Goal: Task Accomplishment & Management: Complete application form

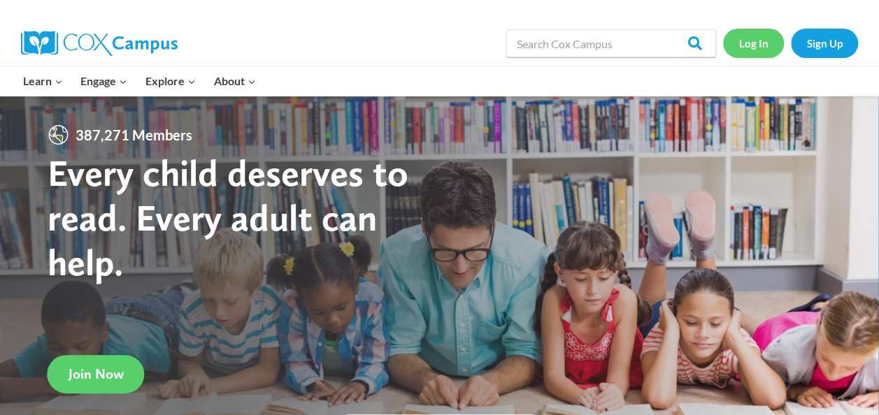
click at [761, 46] on link "Log In" at bounding box center [753, 43] width 61 height 29
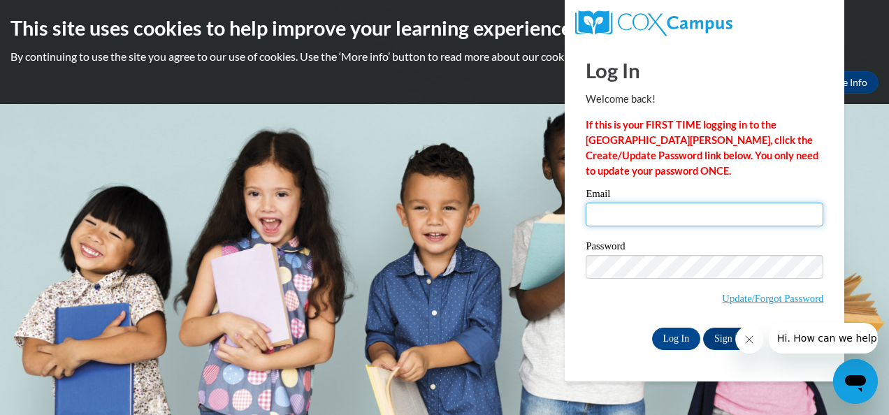
click at [685, 204] on input "Email" at bounding box center [705, 215] width 238 height 24
type input "carla.teuchert@cobbk12.org"
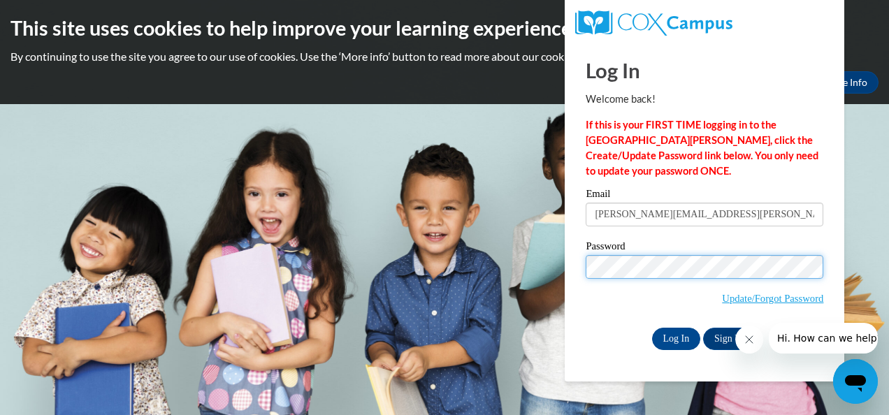
click at [652, 328] on input "Log In" at bounding box center [676, 339] width 49 height 22
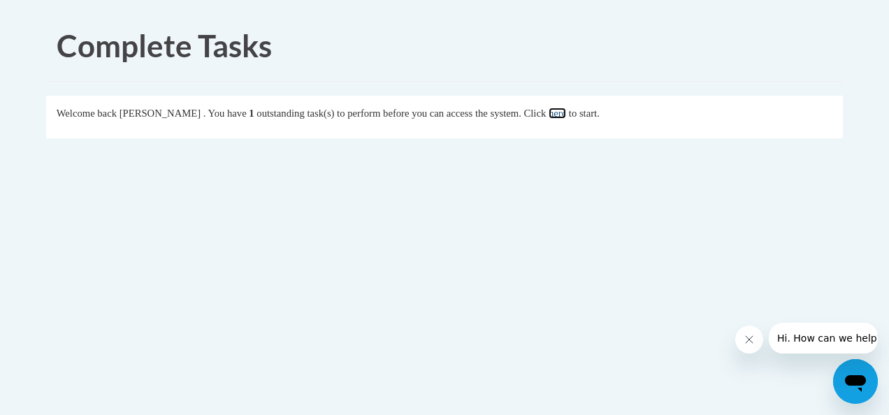
click at [566, 115] on link "here" at bounding box center [557, 113] width 17 height 11
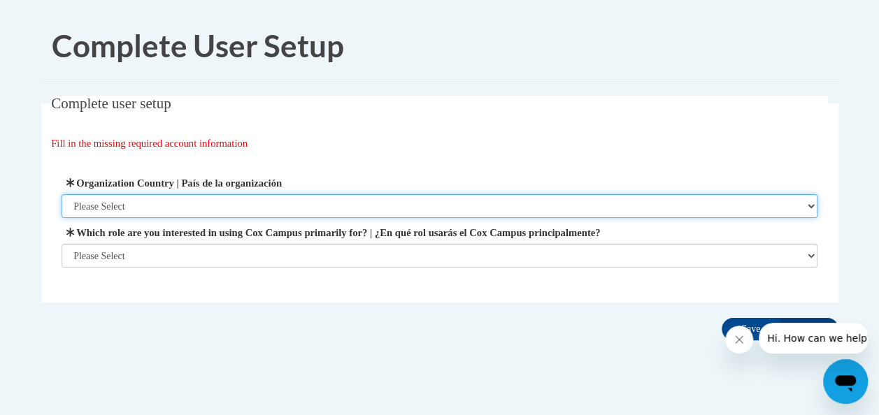
click at [303, 208] on select "Please Select United States | Estados Unidos Outside of the United States | Fue…" at bounding box center [440, 206] width 756 height 24
select select "ad49bcad-a171-4b2e-b99c-48b446064914"
click at [62, 194] on select "Please Select United States | Estados Unidos Outside of the United States | Fue…" at bounding box center [440, 206] width 756 height 24
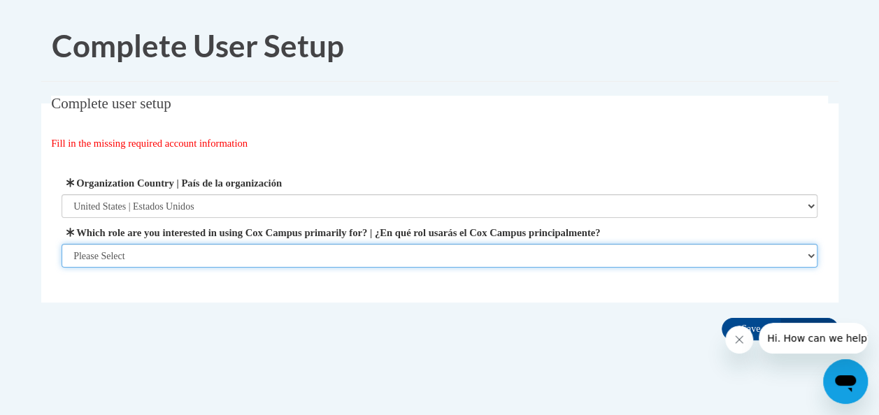
click at [257, 254] on select "Please Select College/University | Colegio/Universidad Community/Nonprofit Part…" at bounding box center [440, 256] width 756 height 24
select select "fbf2d438-af2f-41f8-98f1-81c410e29de3"
click at [62, 268] on select "Please Select College/University | Colegio/Universidad Community/Nonprofit Part…" at bounding box center [440, 256] width 756 height 24
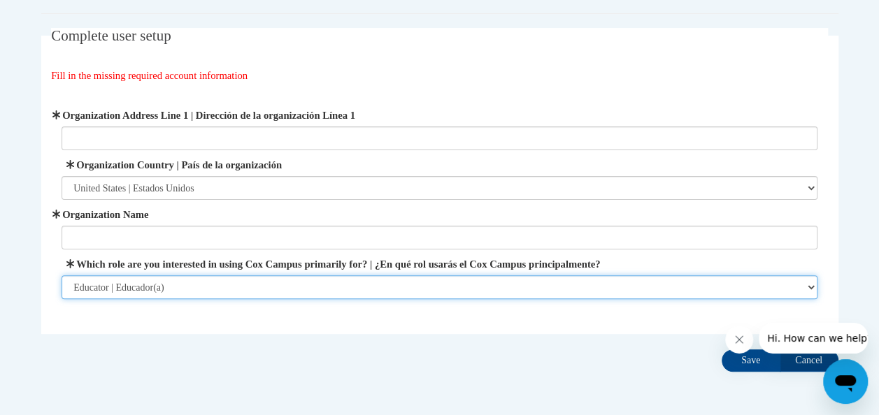
scroll to position [70, 0]
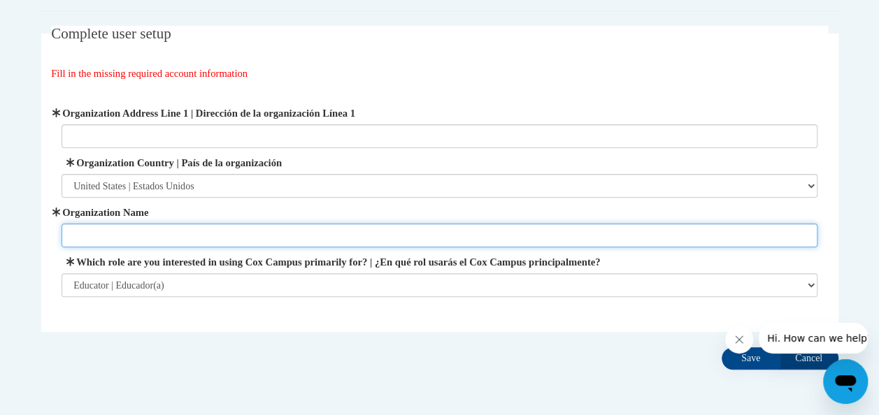
click at [226, 234] on input "Organization Name" at bounding box center [440, 236] width 756 height 24
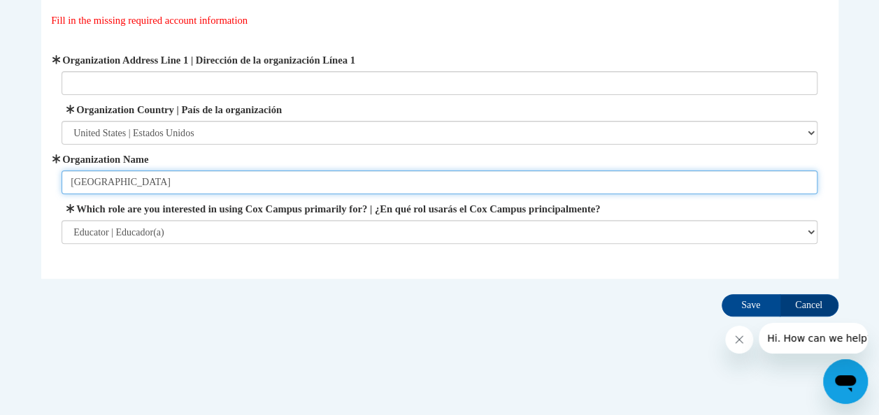
drag, startPoint x: 187, startPoint y: 178, endPoint x: 34, endPoint y: 151, distance: 155.4
click at [35, 152] on div "Complete user setup Fill in the missing required account information User Profi…" at bounding box center [440, 148] width 818 height 350
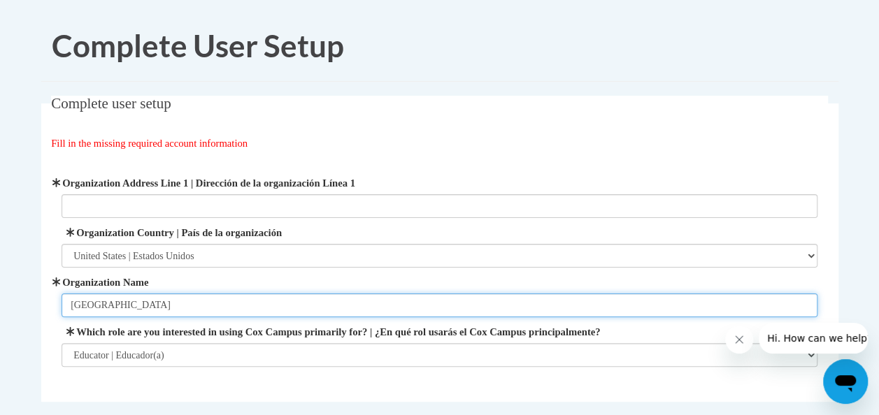
scroll to position [70, 0]
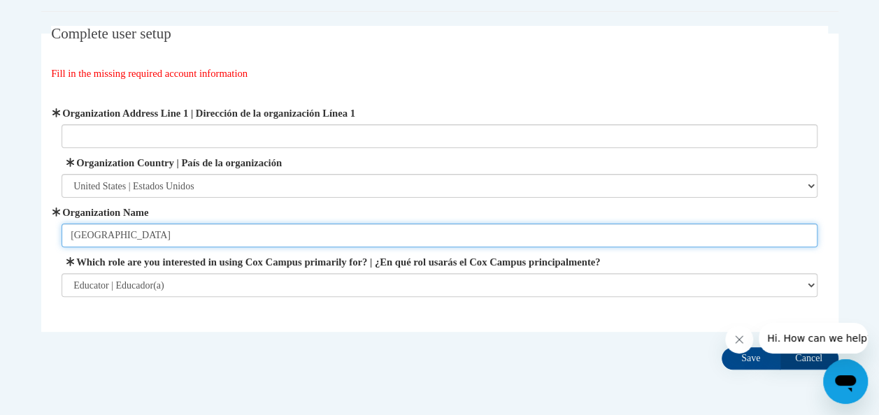
click at [172, 235] on input "Cobb County School" at bounding box center [440, 236] width 756 height 24
click at [180, 236] on input "Cobb County School" at bounding box center [440, 236] width 756 height 24
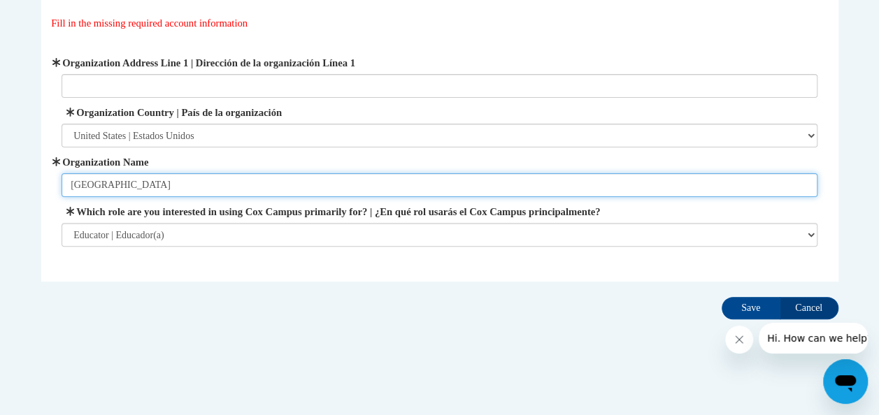
scroll to position [123, 0]
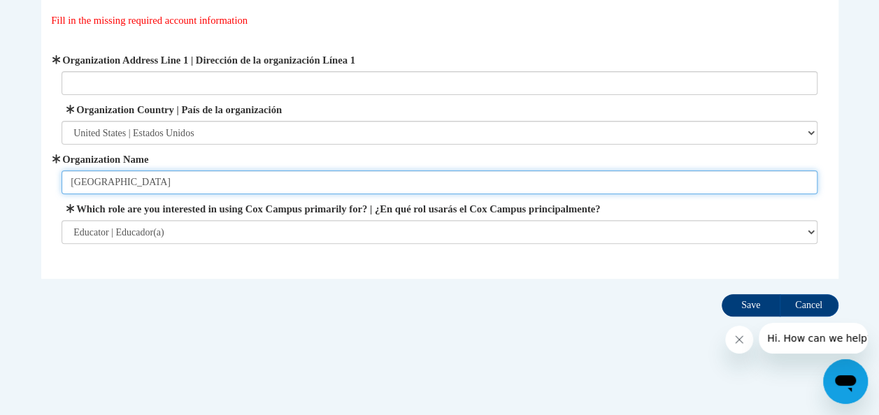
type input "Cobb County School District"
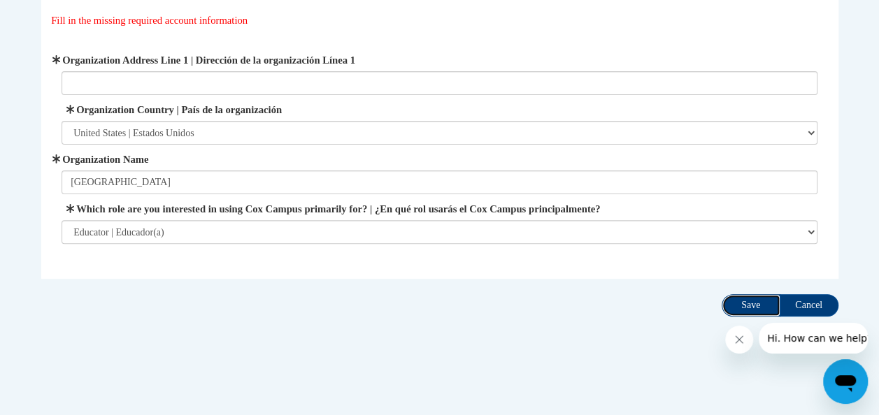
click at [754, 307] on input "Save" at bounding box center [751, 305] width 59 height 22
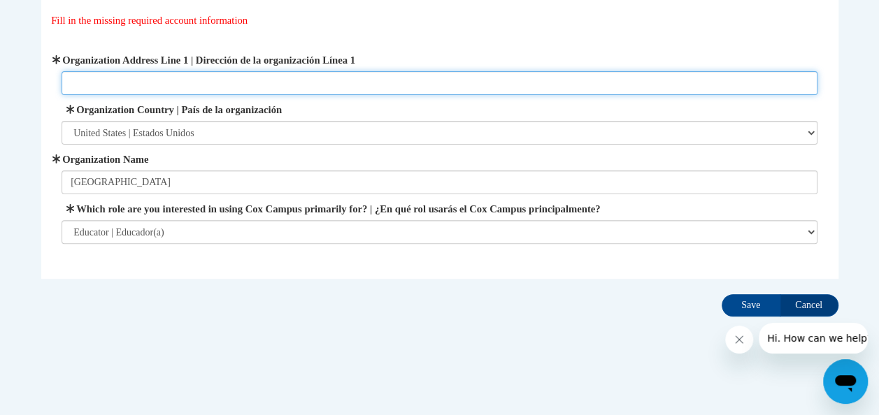
paste input "514 Glover St SE, Marietta, Georgia"
click at [223, 85] on input "514 Glover St SE, Marietta, Georgia 30060" at bounding box center [440, 83] width 756 height 24
click at [143, 85] on input "514 Glover St SE, Marietta, Georgia, 30060" at bounding box center [440, 83] width 756 height 24
click at [146, 82] on input "514 Glover St SE, Marietta, Georgia, 30060" at bounding box center [440, 83] width 756 height 24
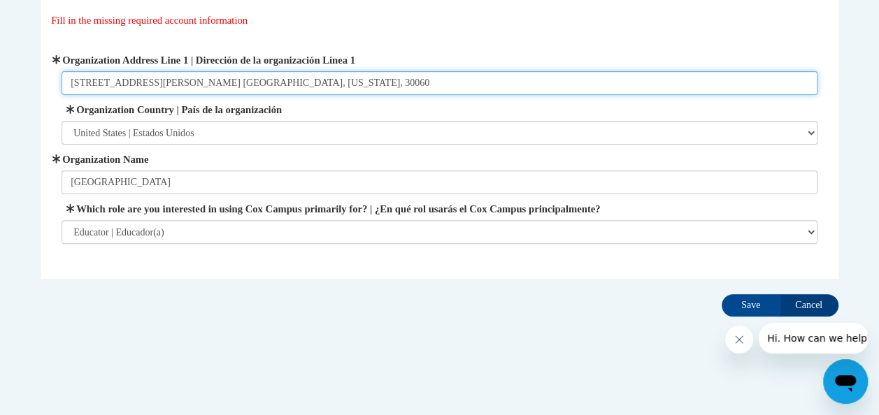
drag, startPoint x: 218, startPoint y: 85, endPoint x: 196, endPoint y: 82, distance: 22.6
click at [196, 82] on input "514 Glover St SE. Marietta, Georgia, 30060" at bounding box center [440, 83] width 756 height 24
type input "514 Glover St SE. Marietta, GA, 30060"
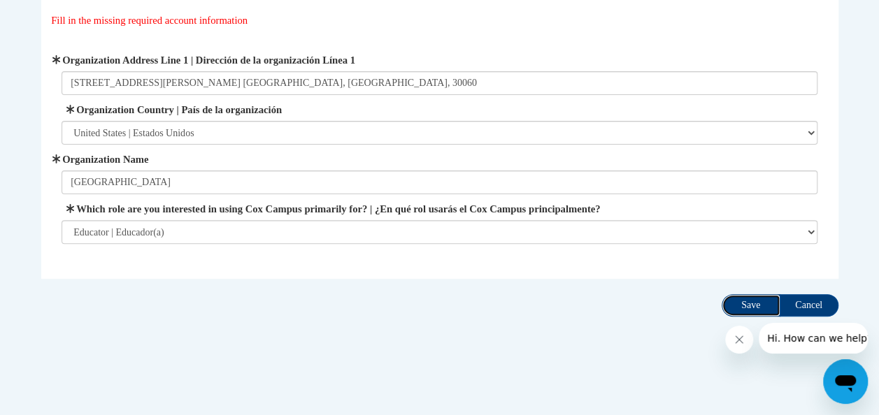
click at [733, 302] on input "Save" at bounding box center [751, 305] width 59 height 22
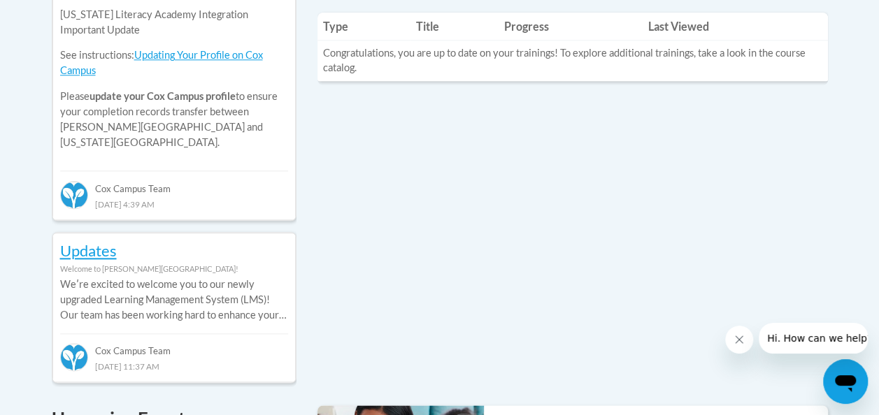
scroll to position [559, 0]
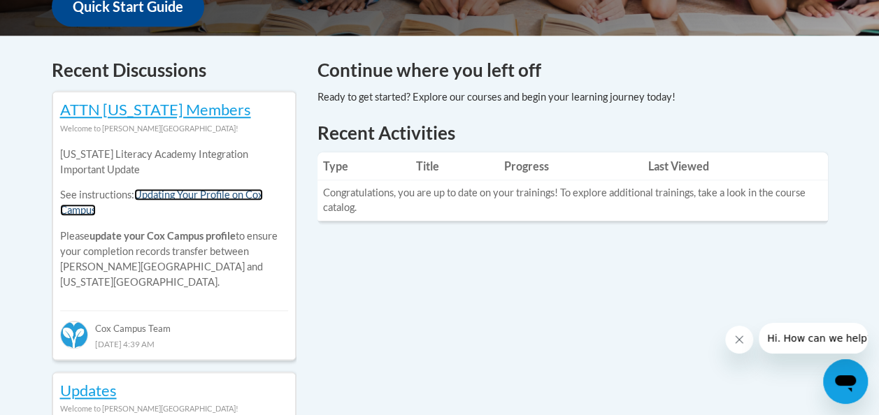
click at [191, 197] on link "Updating Your Profile on Cox Campus" at bounding box center [161, 202] width 203 height 27
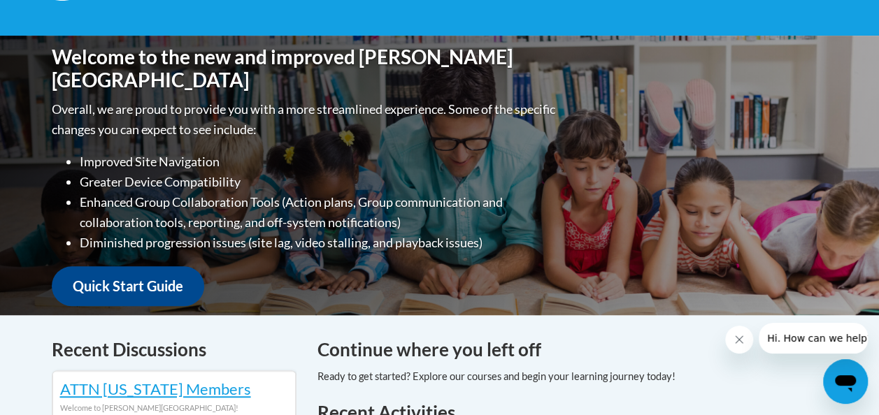
scroll to position [70, 0]
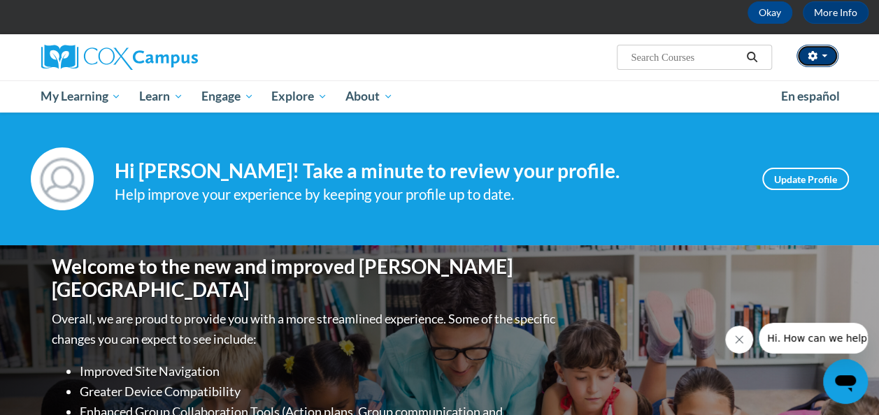
click at [821, 48] on button "button" at bounding box center [817, 56] width 42 height 22
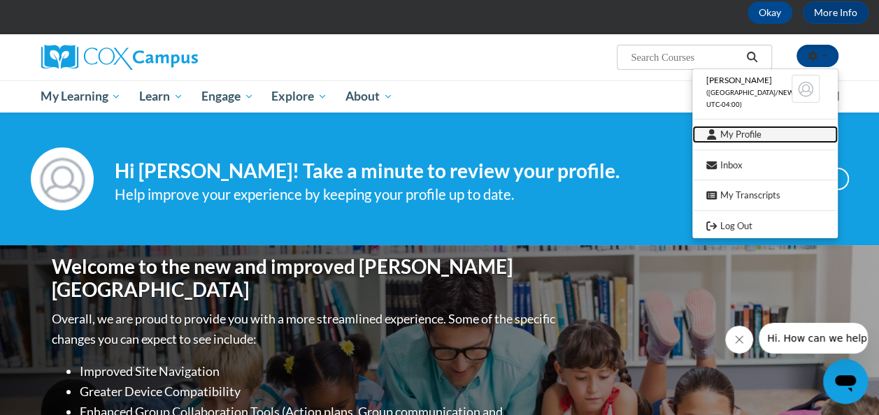
click at [734, 132] on link "My Profile" at bounding box center [764, 134] width 145 height 17
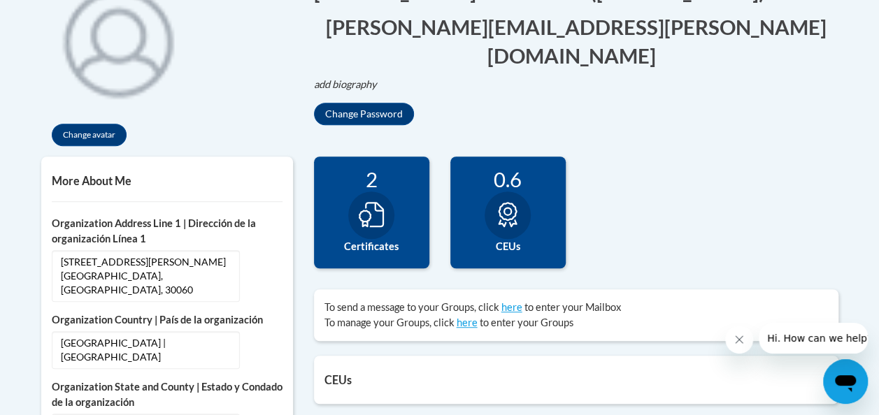
scroll to position [420, 0]
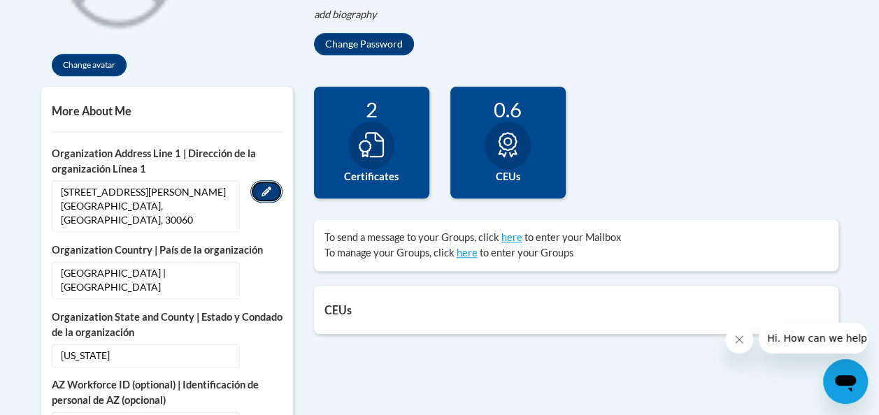
click at [263, 189] on icon "Custom profile fields" at bounding box center [266, 192] width 10 height 10
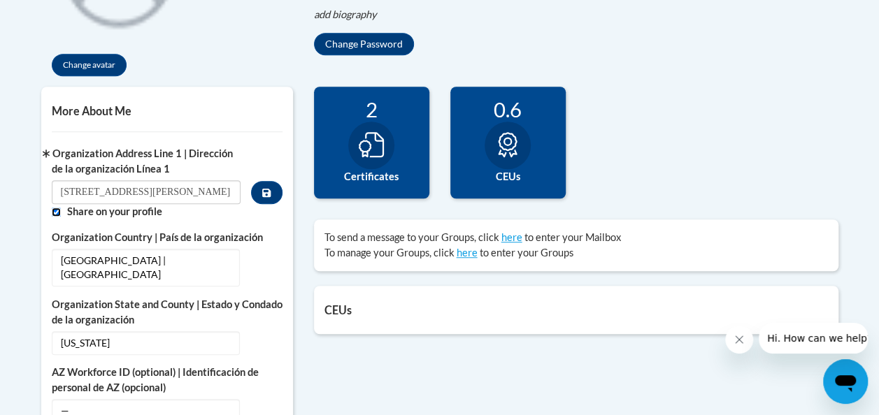
click at [55, 211] on input "Custom profile fields" at bounding box center [56, 212] width 9 height 9
checkbox input "false"
click at [140, 194] on input "514 Glover St SE. Marietta, GA, 30060" at bounding box center [146, 192] width 189 height 24
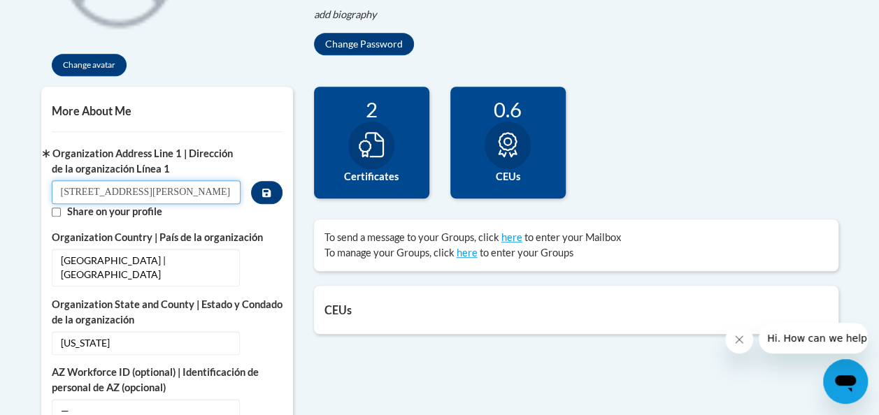
paste input "4435 Post Oak Tritt Road Marietta, Georgia, 30062"
type input "4435 Post Oak Tritt Road Marietta, Georgia, 30062"
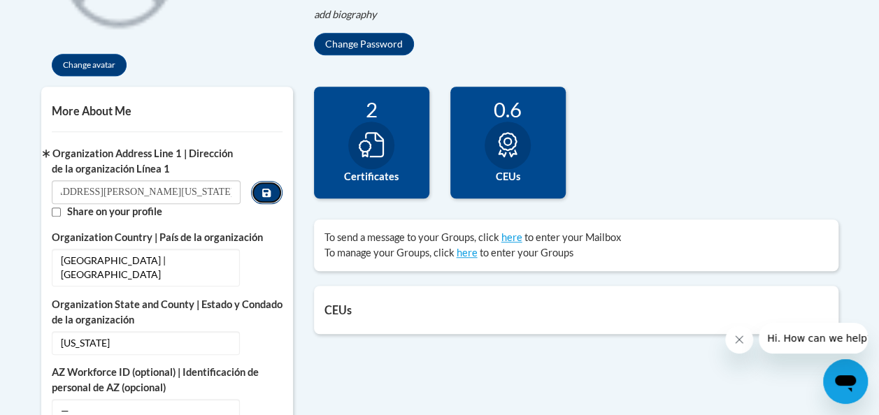
click at [264, 192] on icon "Custom profile fields" at bounding box center [266, 193] width 8 height 10
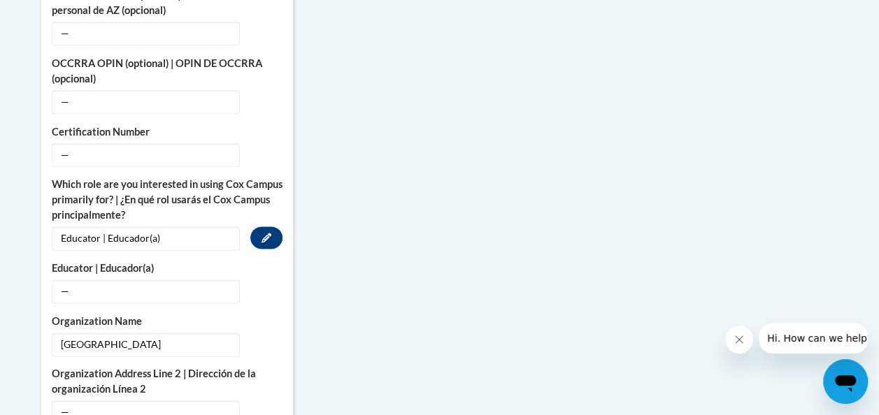
scroll to position [839, 0]
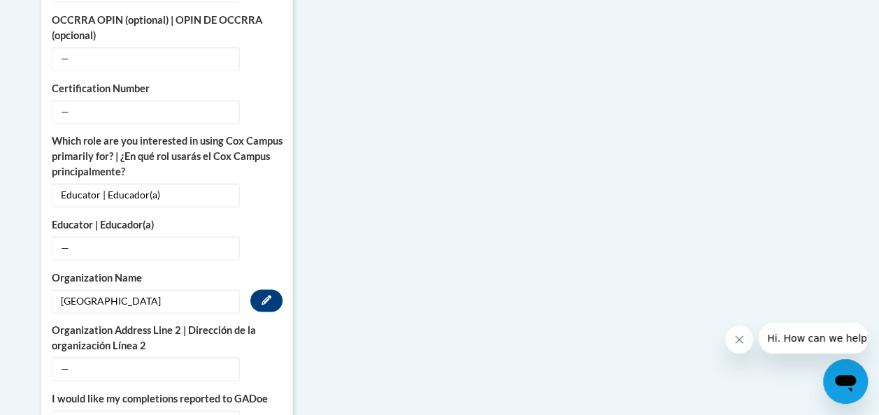
click at [107, 289] on span "Cobb County School District" at bounding box center [146, 301] width 188 height 24
click at [55, 289] on span "Cobb County School District" at bounding box center [146, 301] width 188 height 24
click at [56, 289] on span "Cobb County School District" at bounding box center [146, 301] width 188 height 24
click at [62, 289] on span "Cobb County School District" at bounding box center [146, 301] width 188 height 24
click at [64, 289] on span "Cobb County School District" at bounding box center [146, 301] width 188 height 24
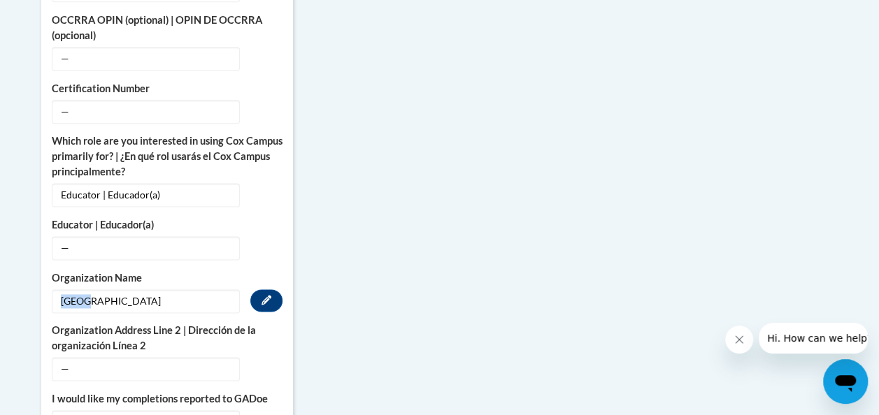
click at [63, 289] on span "Cobb County School District" at bounding box center [146, 301] width 188 height 24
click at [61, 289] on span "Cobb County School District" at bounding box center [146, 301] width 188 height 24
click at [166, 289] on span "Cobb County School District" at bounding box center [146, 301] width 188 height 24
click at [171, 289] on span "Cobb County School District" at bounding box center [146, 301] width 188 height 24
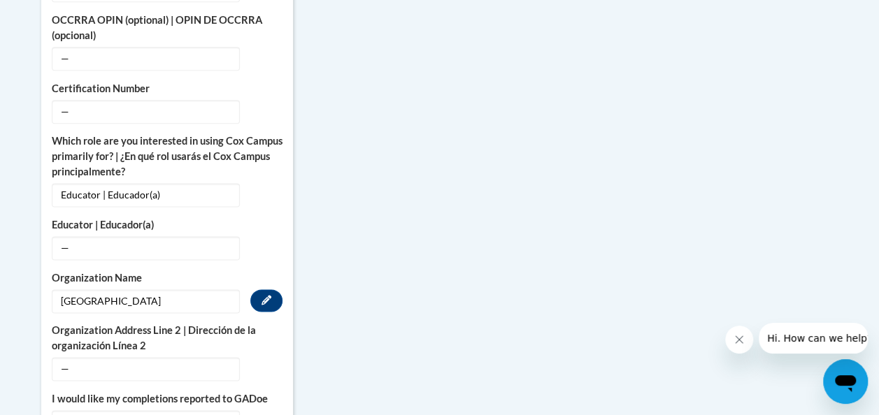
drag, startPoint x: 171, startPoint y: 278, endPoint x: 59, endPoint y: 282, distance: 112.6
click at [57, 289] on span "Cobb County School District" at bounding box center [146, 301] width 188 height 24
click at [271, 295] on icon "Custom profile fields" at bounding box center [266, 300] width 10 height 10
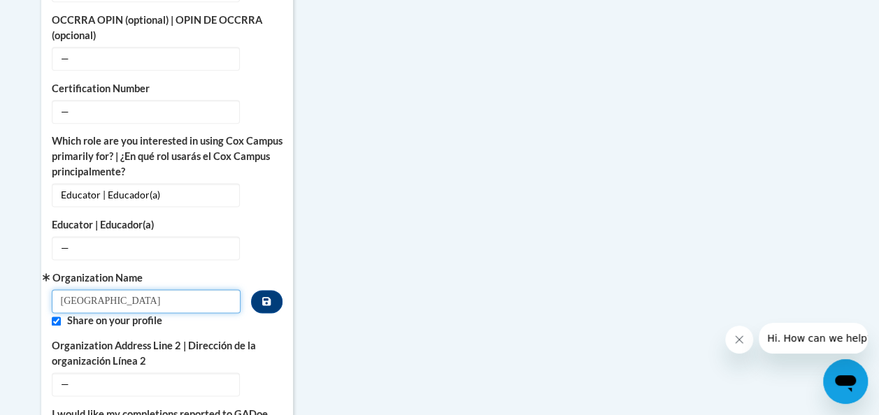
click at [62, 289] on input "Cobb County School District" at bounding box center [146, 301] width 189 height 24
type input "Tritt Elementary School - Cobb County School District"
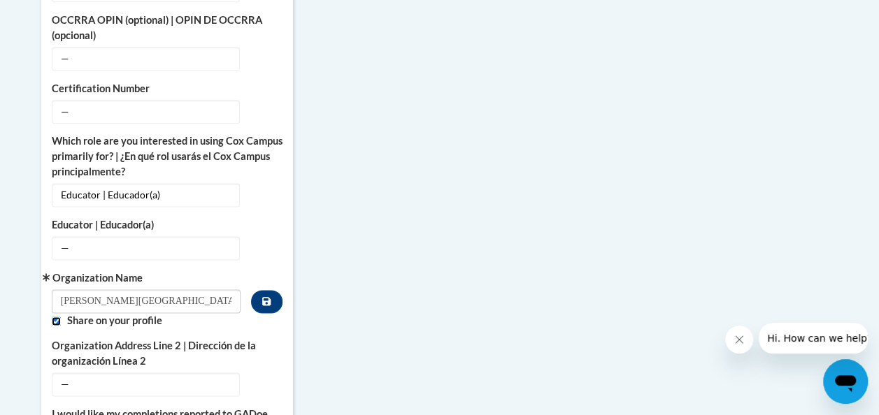
click at [53, 317] on input "Custom profile fields" at bounding box center [56, 321] width 9 height 9
checkbox input "false"
click at [270, 297] on icon "Custom profile fields" at bounding box center [266, 301] width 8 height 8
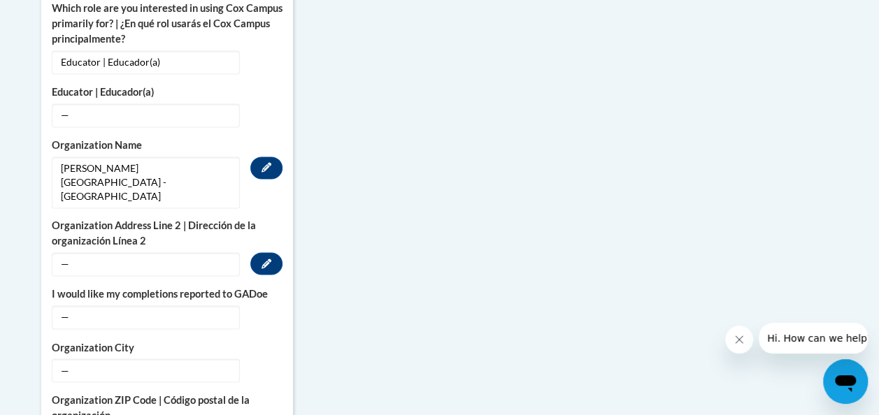
scroll to position [979, 0]
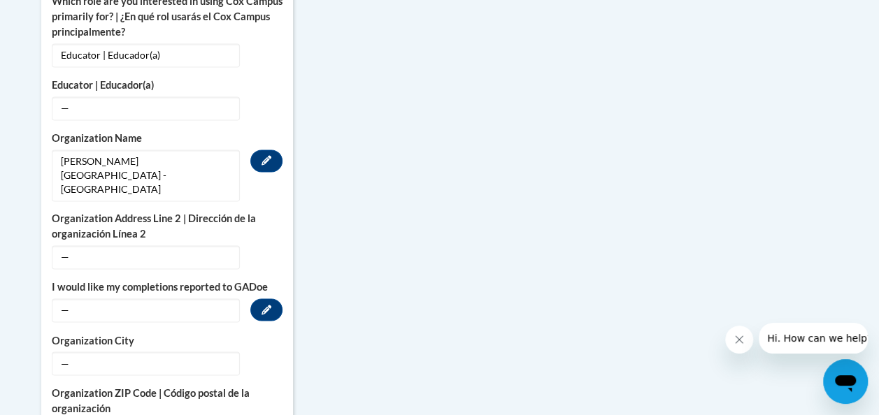
click at [150, 299] on span "—" at bounding box center [146, 311] width 188 height 24
click at [261, 305] on icon "Custom profile fields" at bounding box center [266, 310] width 10 height 10
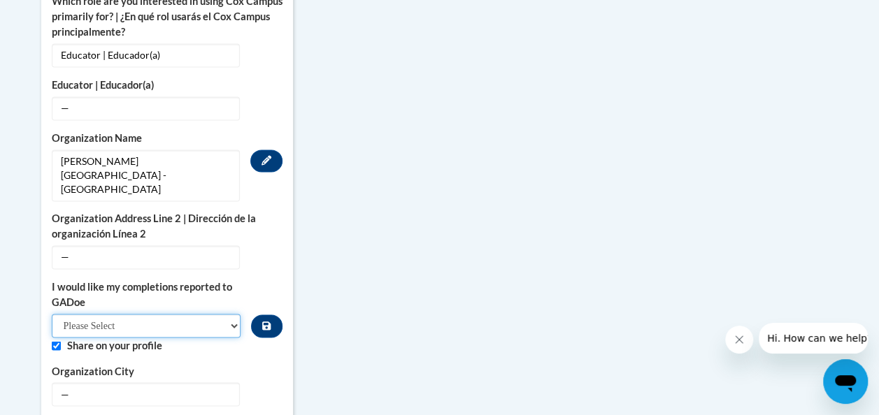
click at [143, 314] on select "Please Select Yes No" at bounding box center [146, 326] width 189 height 24
select select "603ba6f8-c7dd-435b-84cd-d4c8cfb77024"
click at [52, 314] on select "Please Select Yes No" at bounding box center [146, 326] width 189 height 24
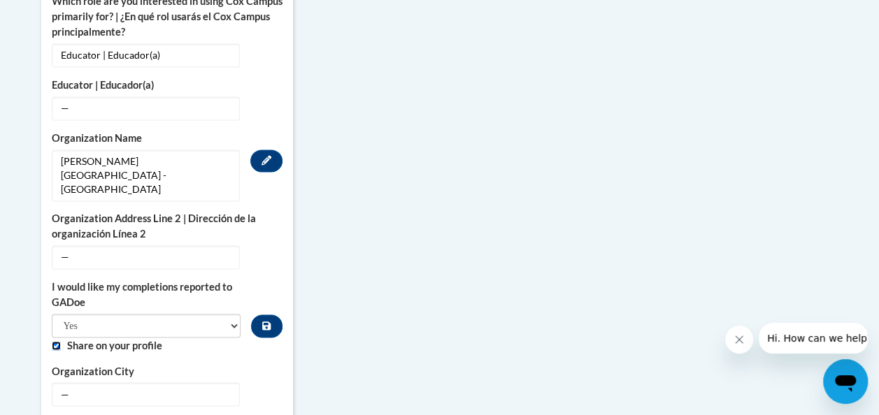
click at [57, 341] on input "Custom profile fields" at bounding box center [56, 345] width 9 height 9
checkbox input "false"
click at [272, 315] on button "Custom profile fields" at bounding box center [266, 326] width 31 height 23
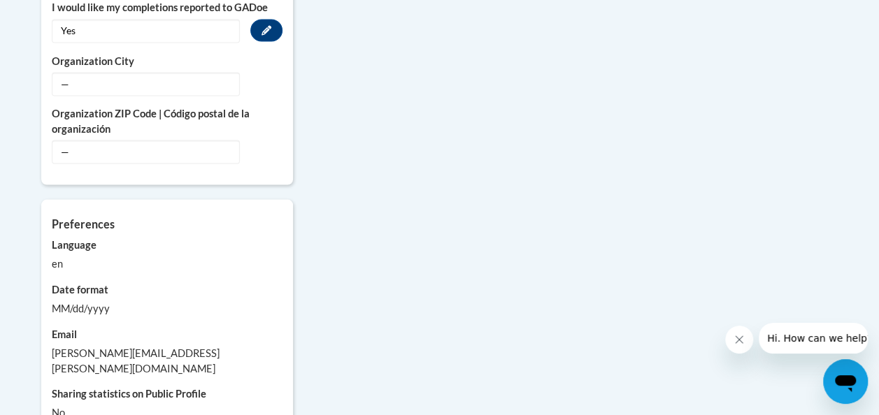
scroll to position [1328, 0]
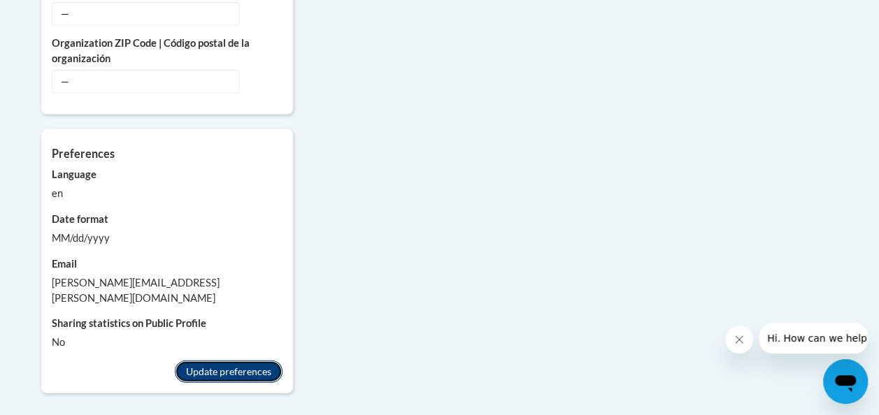
click at [217, 361] on button "Update preferences" at bounding box center [229, 372] width 108 height 22
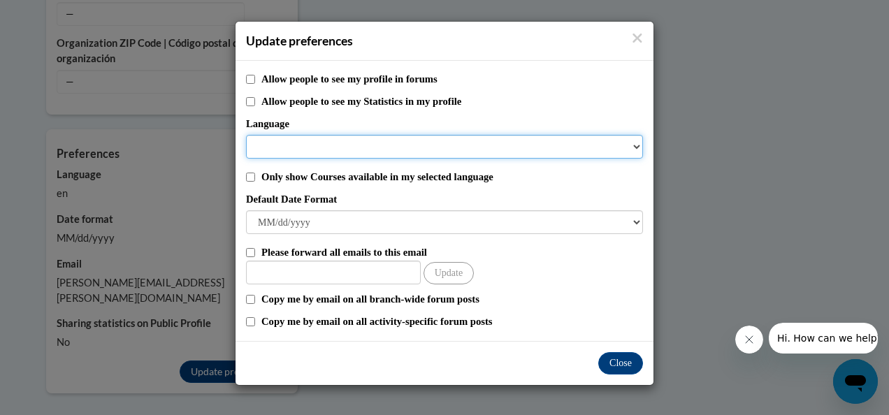
click at [387, 146] on select "Language" at bounding box center [444, 147] width 397 height 24
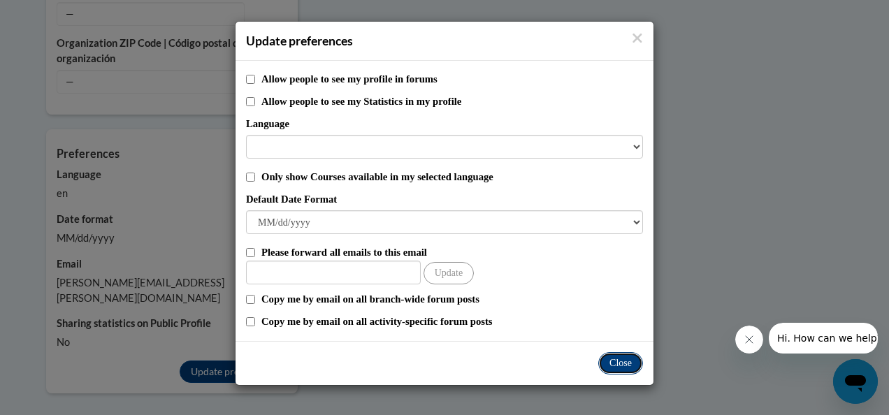
click at [615, 362] on button "Close" at bounding box center [620, 363] width 45 height 22
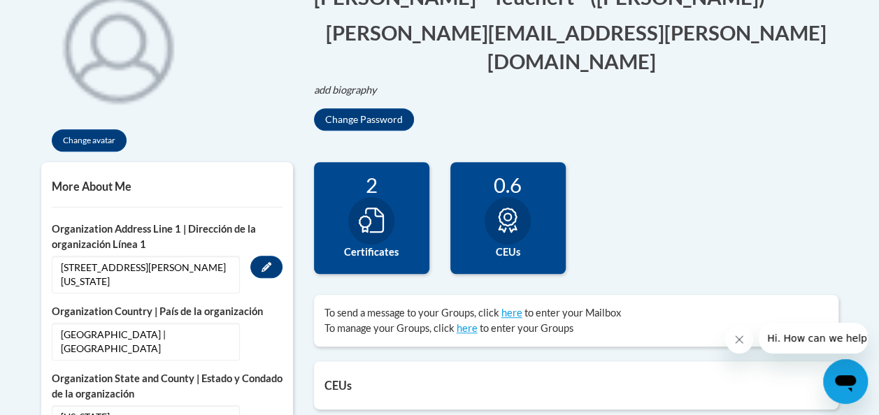
scroll to position [350, 0]
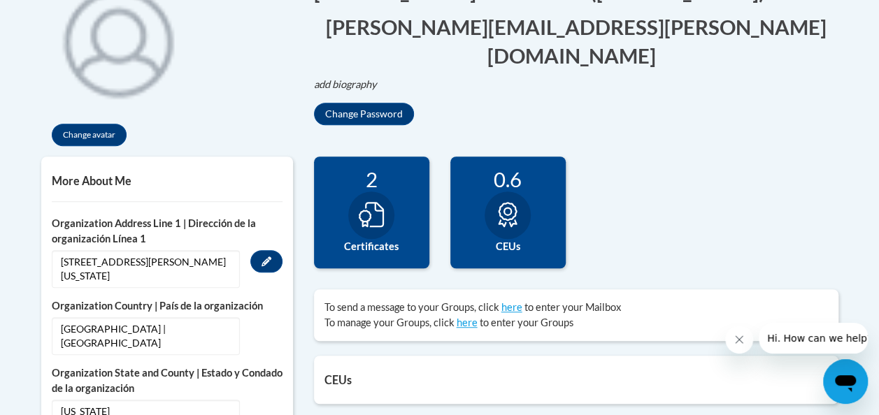
click at [390, 218] on div at bounding box center [371, 216] width 46 height 48
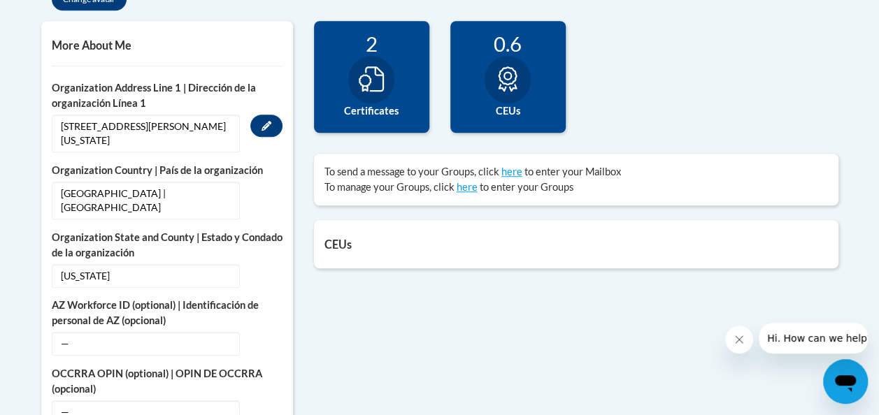
scroll to position [489, 0]
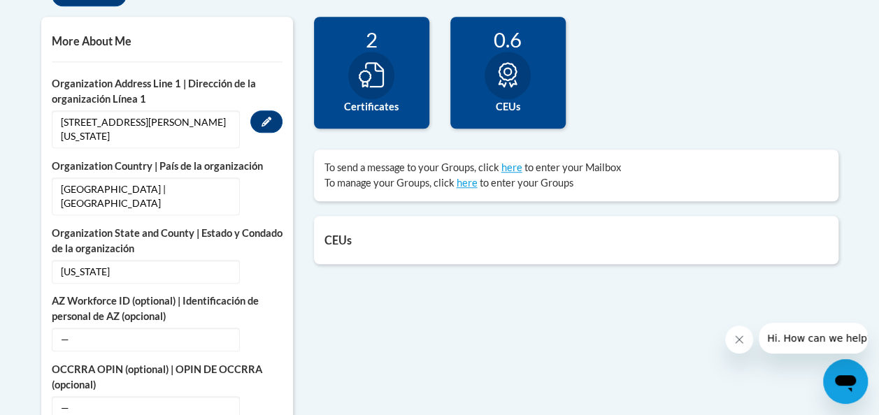
click at [370, 89] on div at bounding box center [371, 76] width 46 height 48
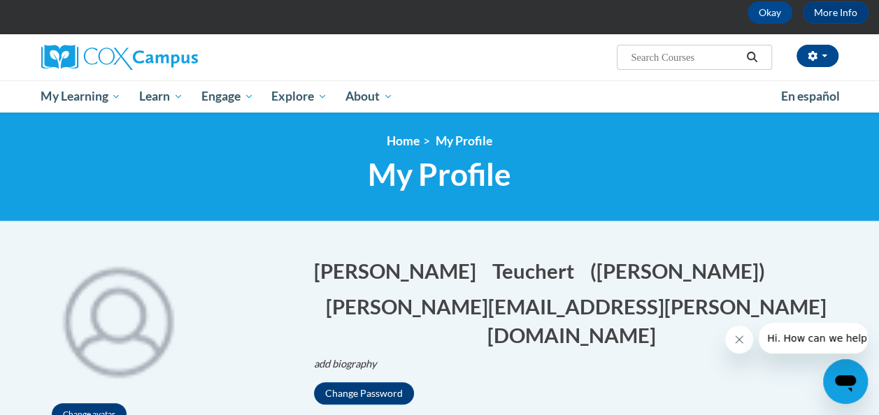
scroll to position [0, 0]
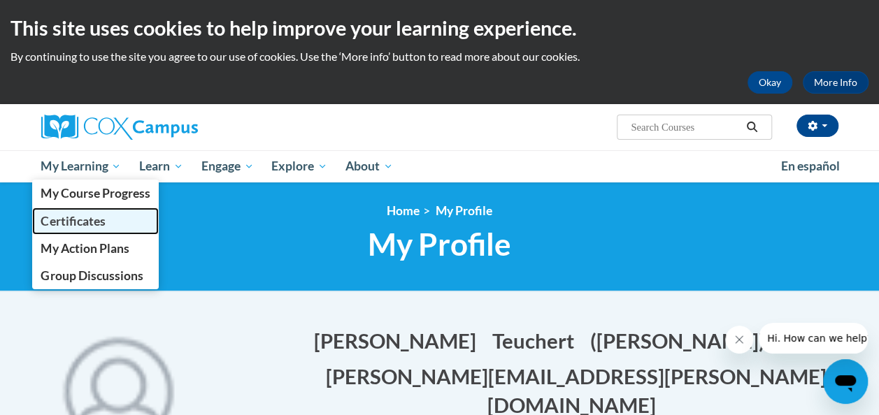
click at [73, 224] on span "Certificates" at bounding box center [73, 221] width 64 height 15
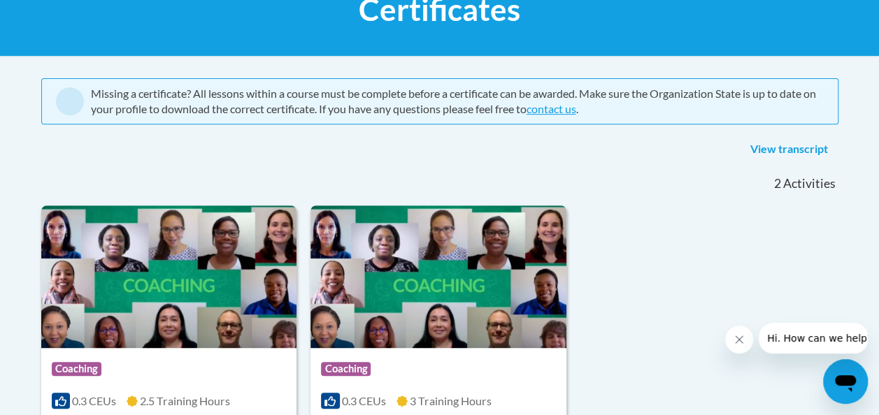
scroll to position [140, 0]
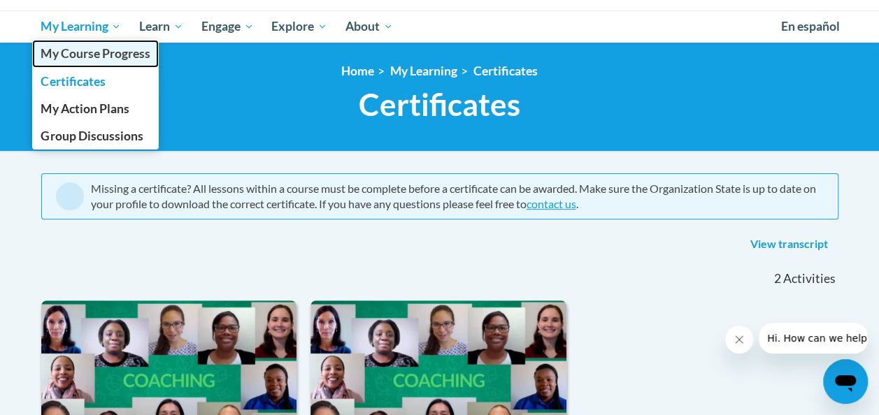
click at [102, 57] on span "My Course Progress" at bounding box center [95, 53] width 109 height 15
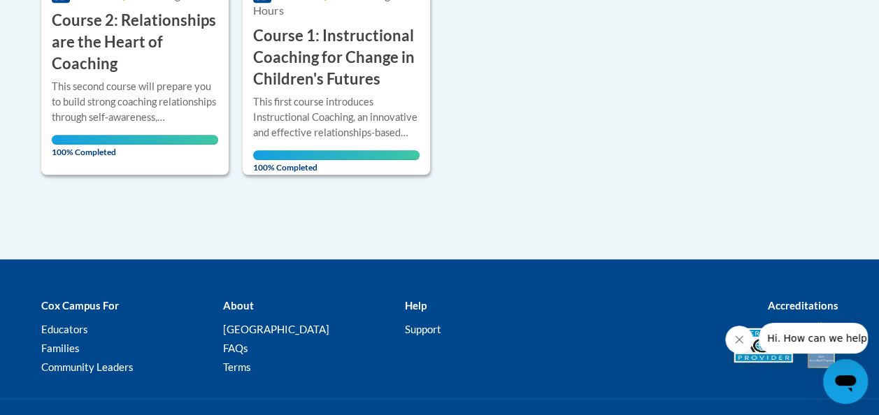
scroll to position [70, 0]
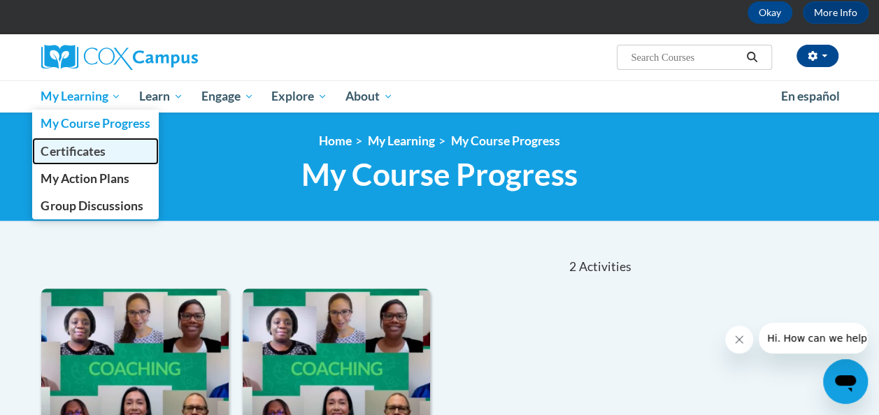
click at [78, 147] on span "Certificates" at bounding box center [73, 151] width 64 height 15
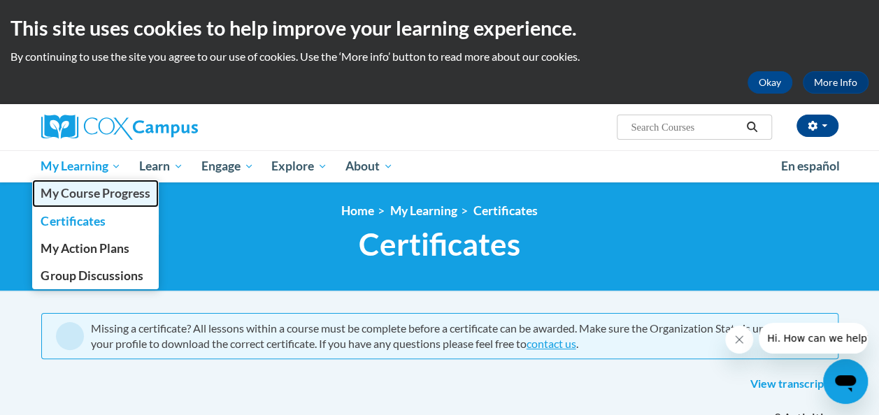
click at [105, 195] on span "My Course Progress" at bounding box center [95, 193] width 109 height 15
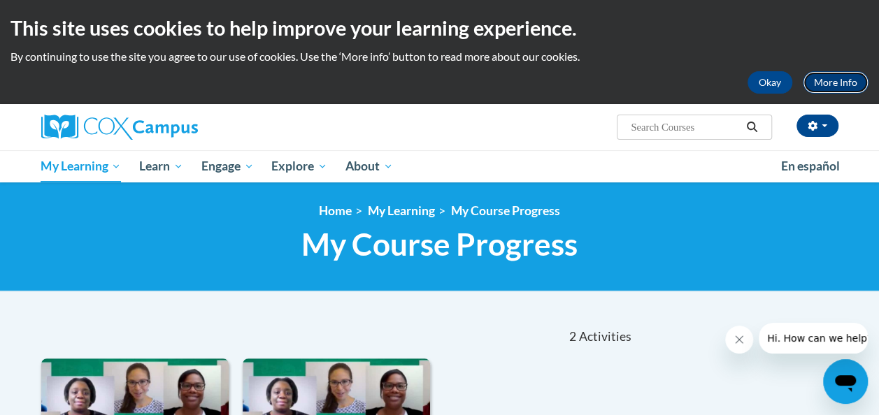
click at [856, 86] on link "More Info" at bounding box center [836, 82] width 66 height 22
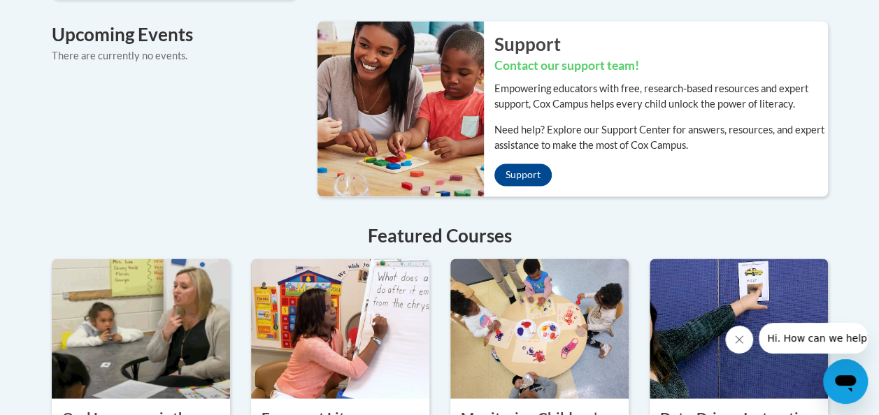
scroll to position [990, 0]
